Goal: Task Accomplishment & Management: Use online tool/utility

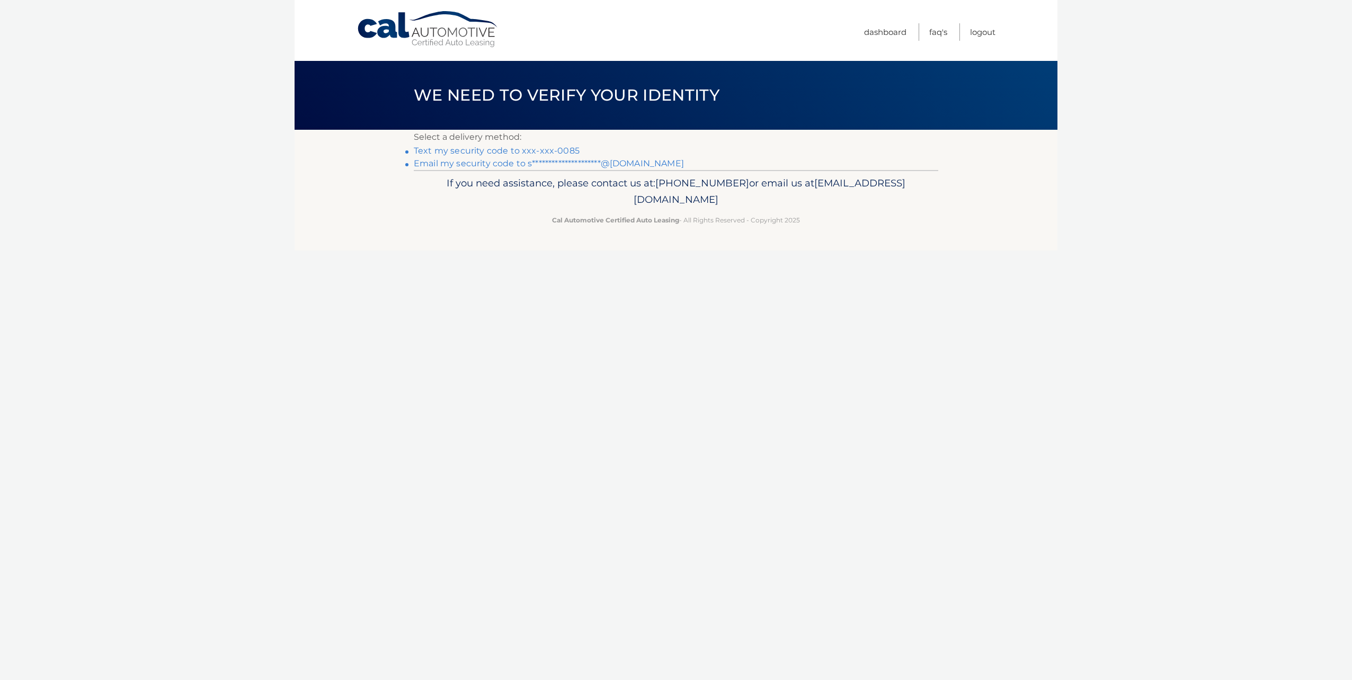
click at [549, 151] on link "Text my security code to xxx-xxx-0085" at bounding box center [497, 151] width 166 height 10
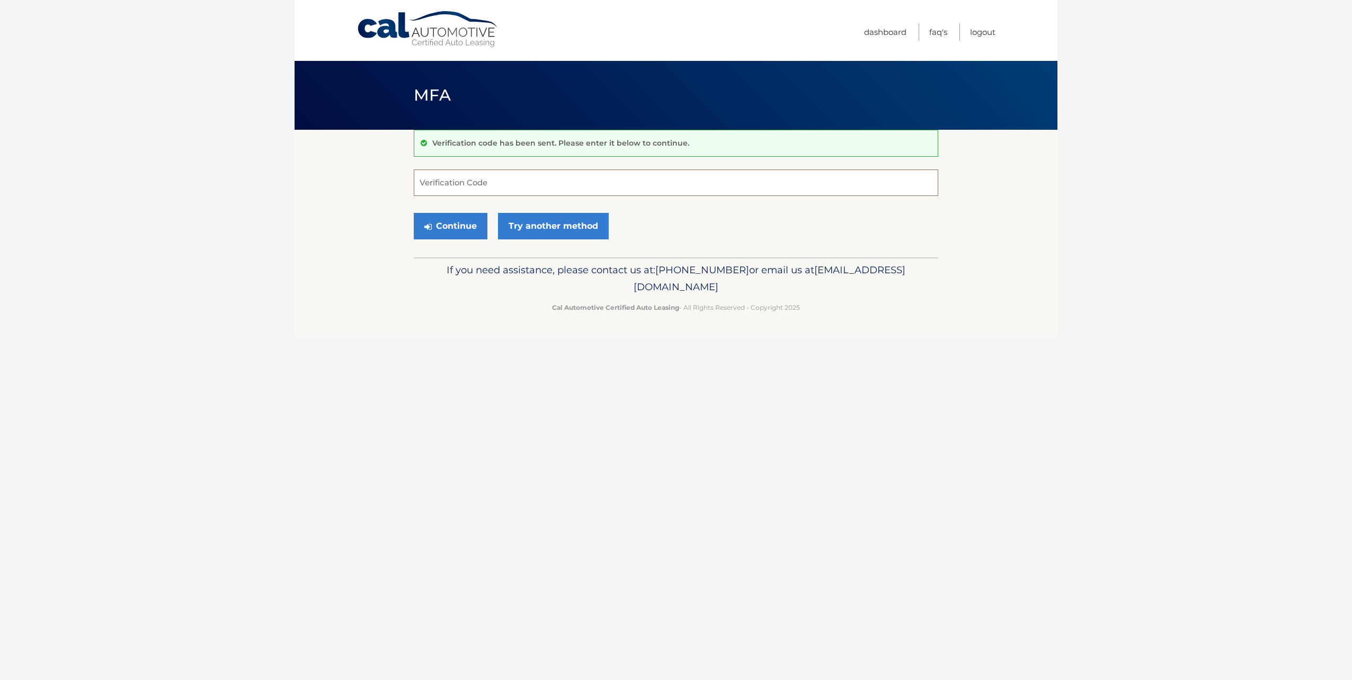
click at [492, 178] on input "Verification Code" at bounding box center [676, 182] width 524 height 26
type input "436281"
click at [414, 213] on button "Continue" at bounding box center [451, 226] width 74 height 26
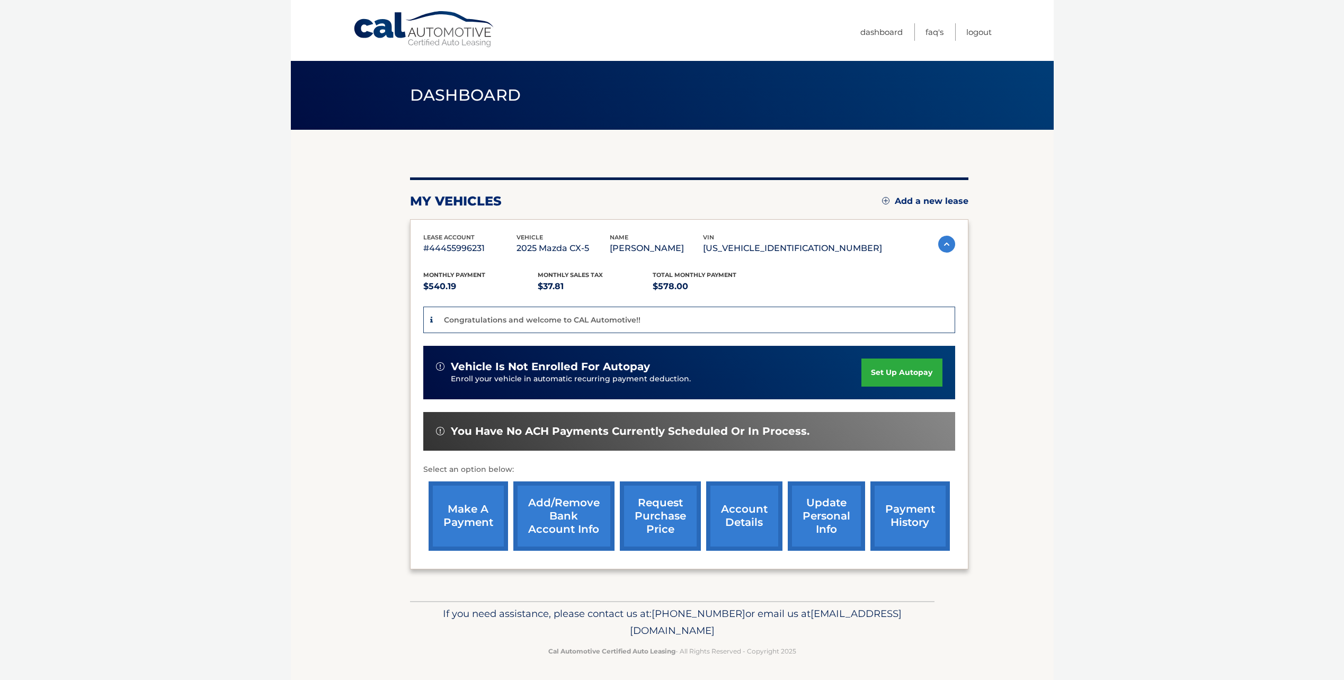
click at [477, 516] on link "make a payment" at bounding box center [467, 515] width 79 height 69
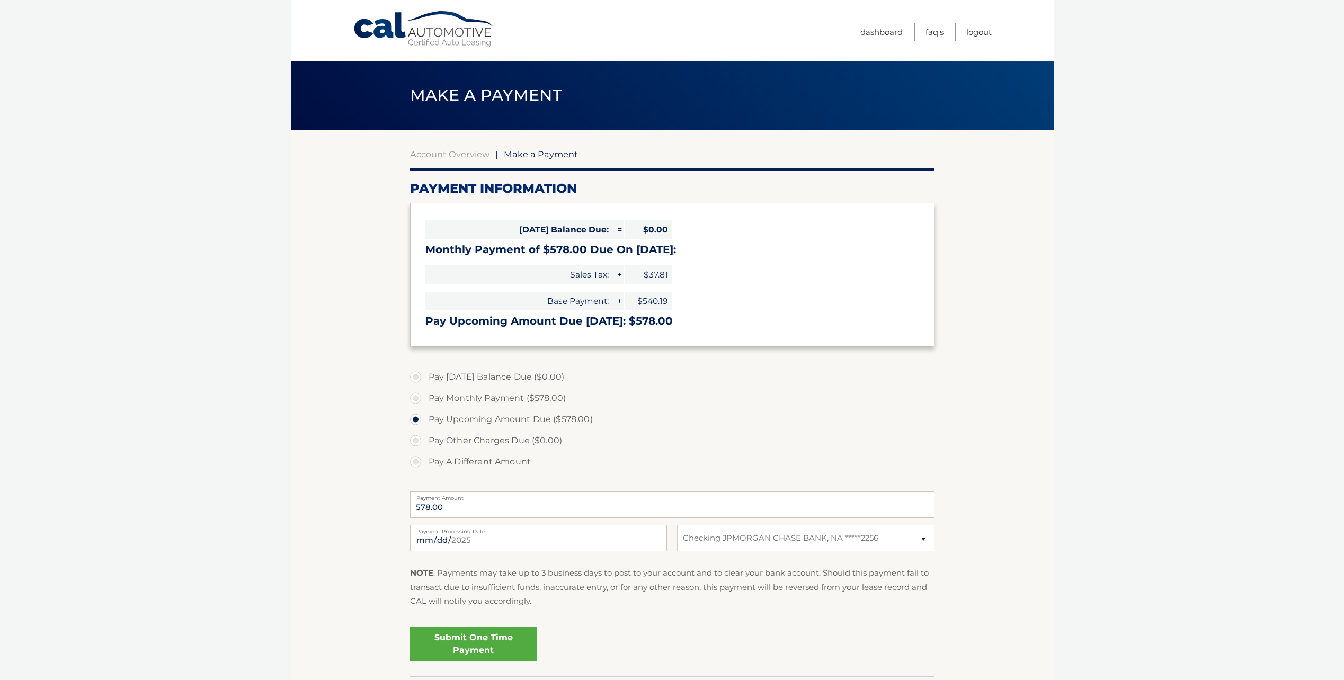
select select "Zjk3YzQyYTItNDgzZi00ZGRmLTk2MTQtNWNmNjkyODhiYzEy"
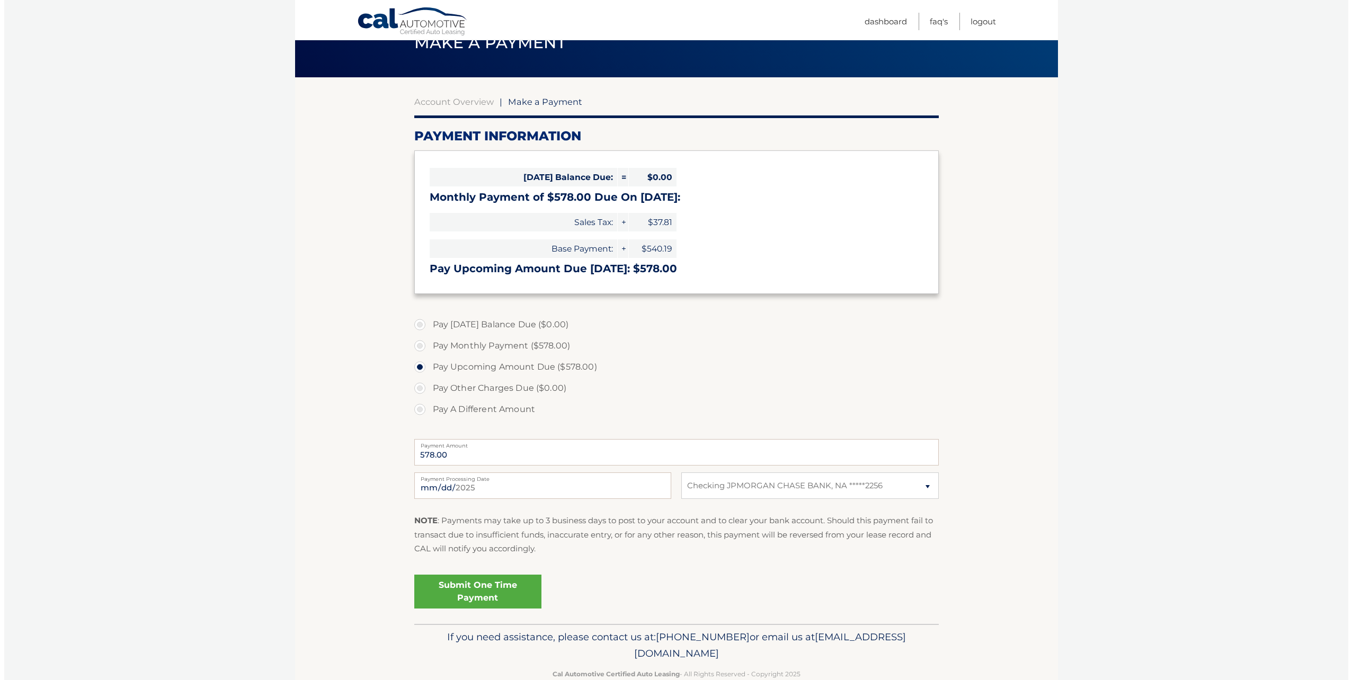
scroll to position [53, 0]
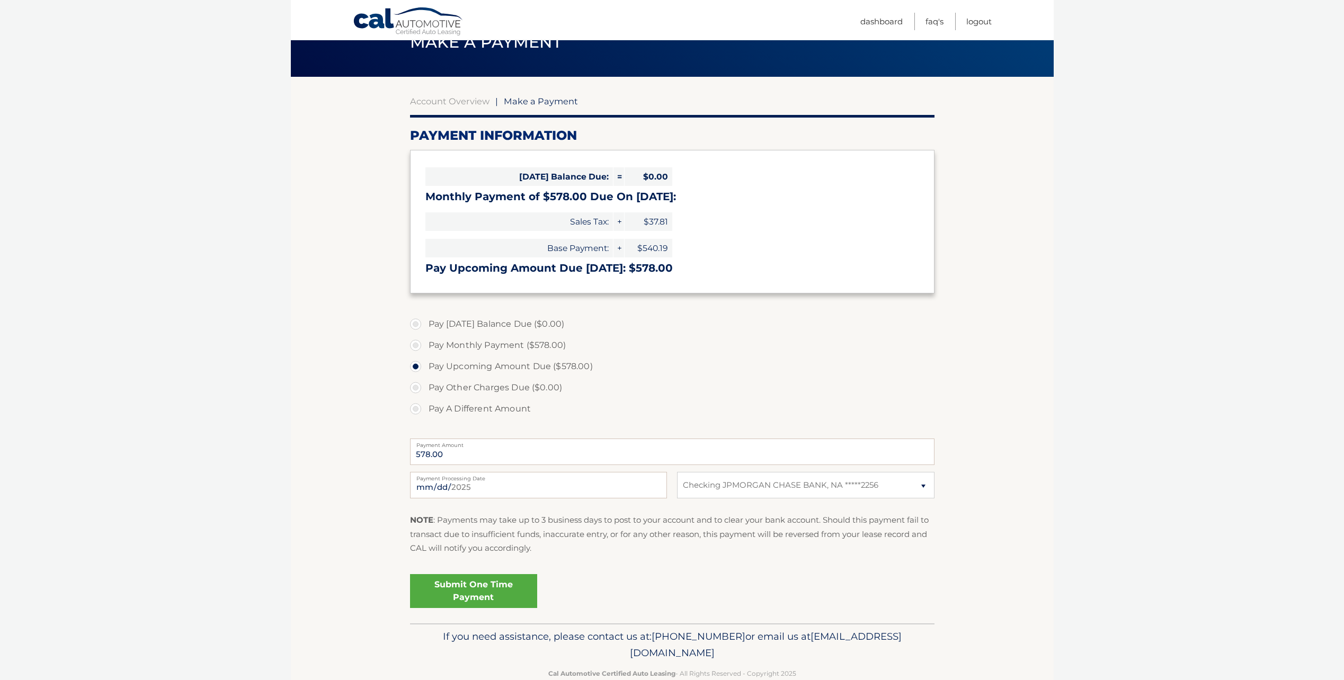
click at [456, 589] on link "Submit One Time Payment" at bounding box center [473, 591] width 127 height 34
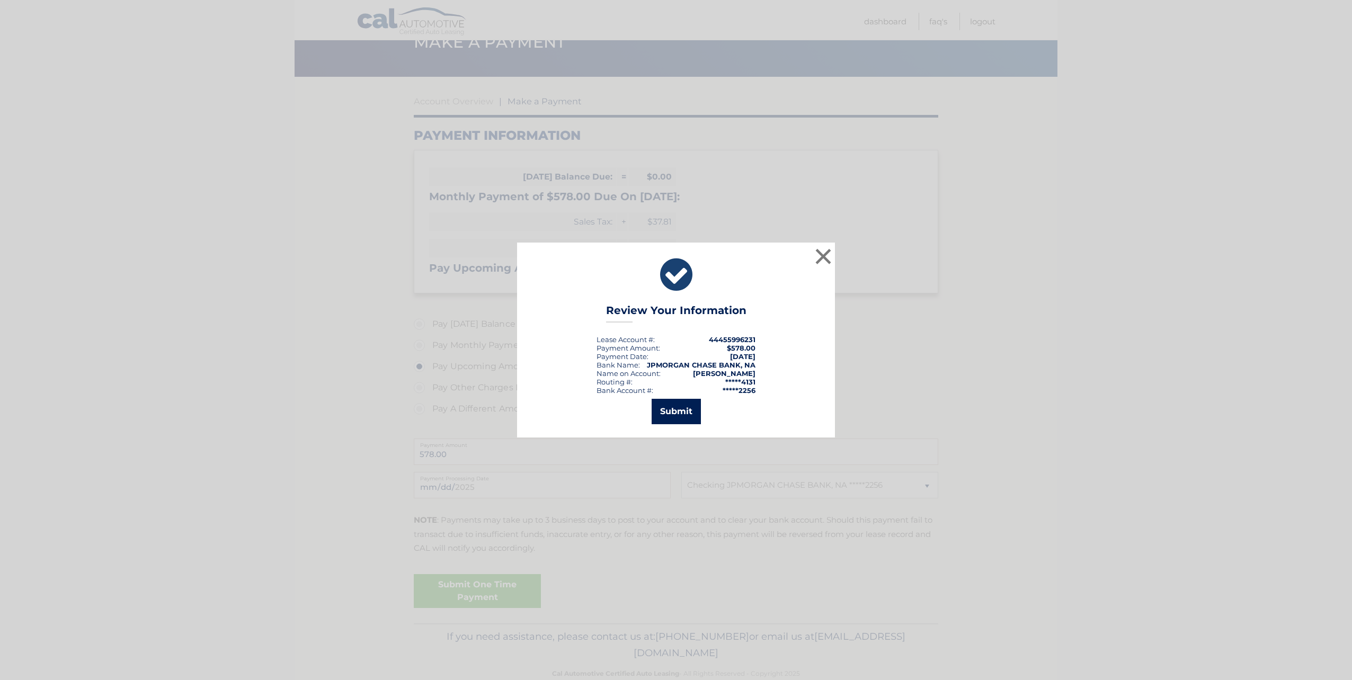
click at [676, 417] on button "Submit" at bounding box center [675, 411] width 49 height 25
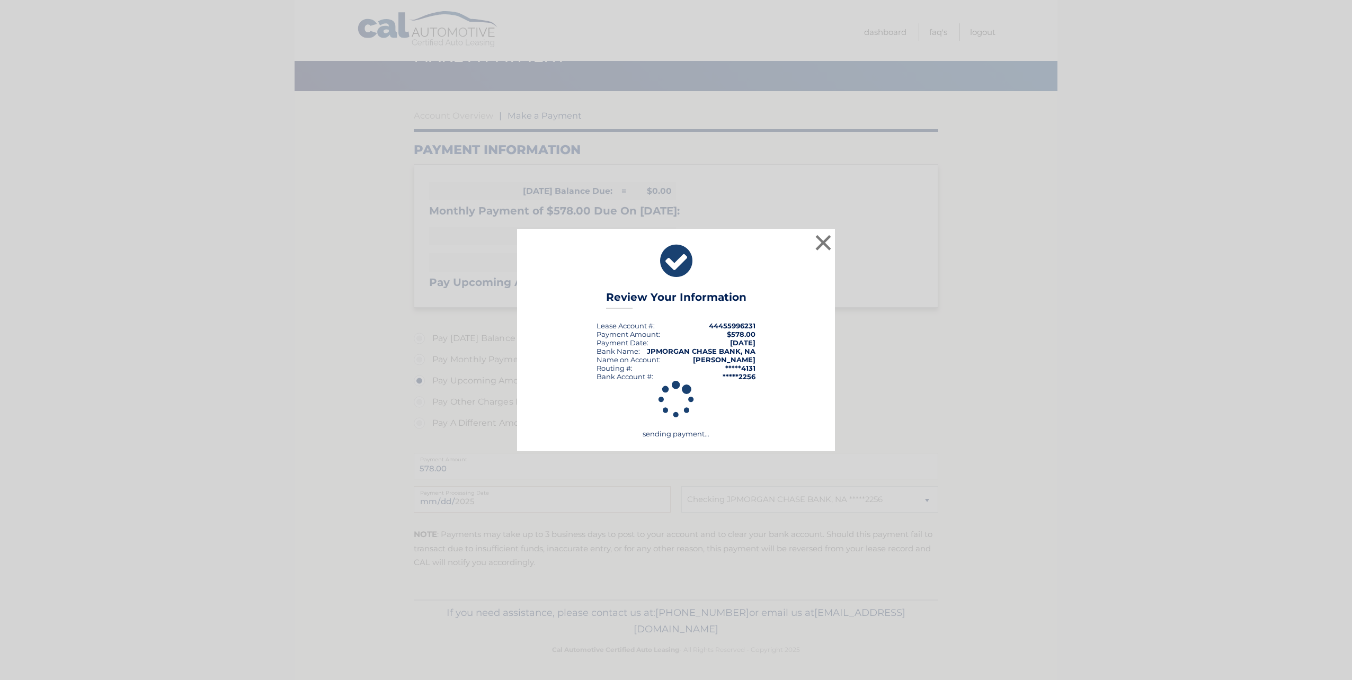
scroll to position [39, 0]
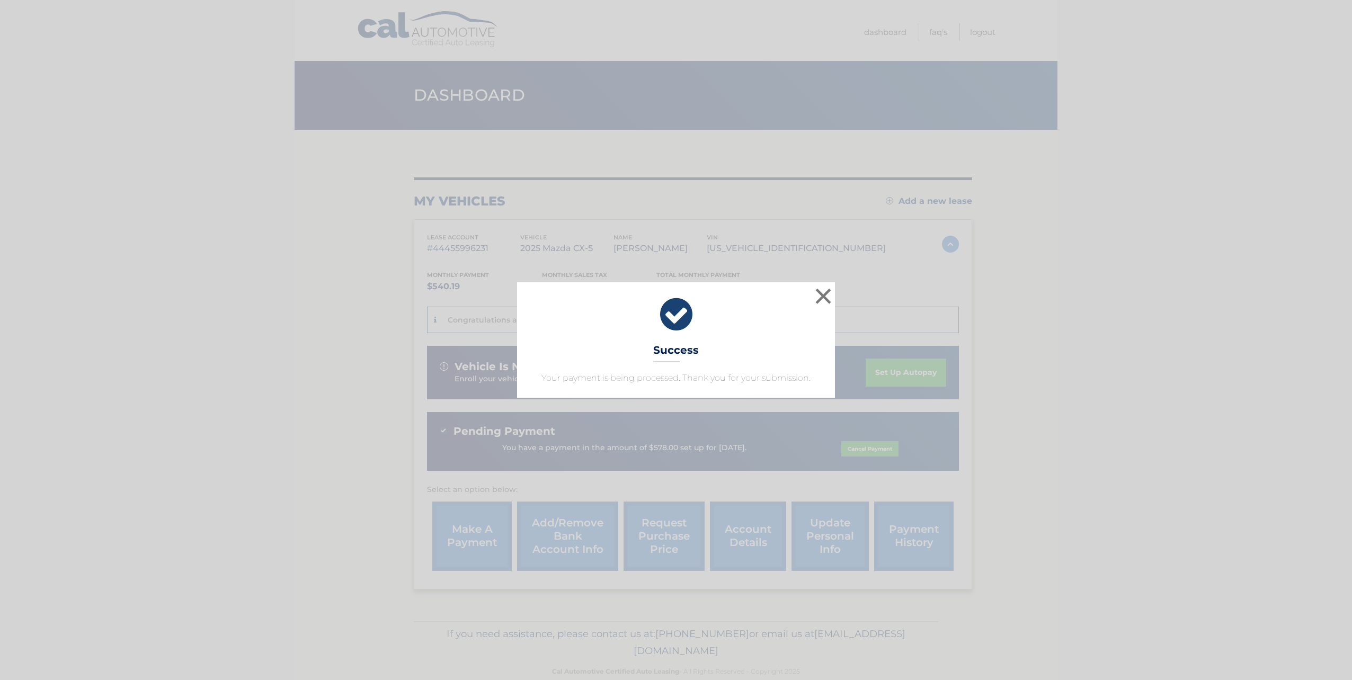
click at [1240, 165] on div "× Success Your payment is being processed. Thank you for your submission. Loadi…" at bounding box center [676, 340] width 1352 height 680
